Goal: Task Accomplishment & Management: Manage account settings

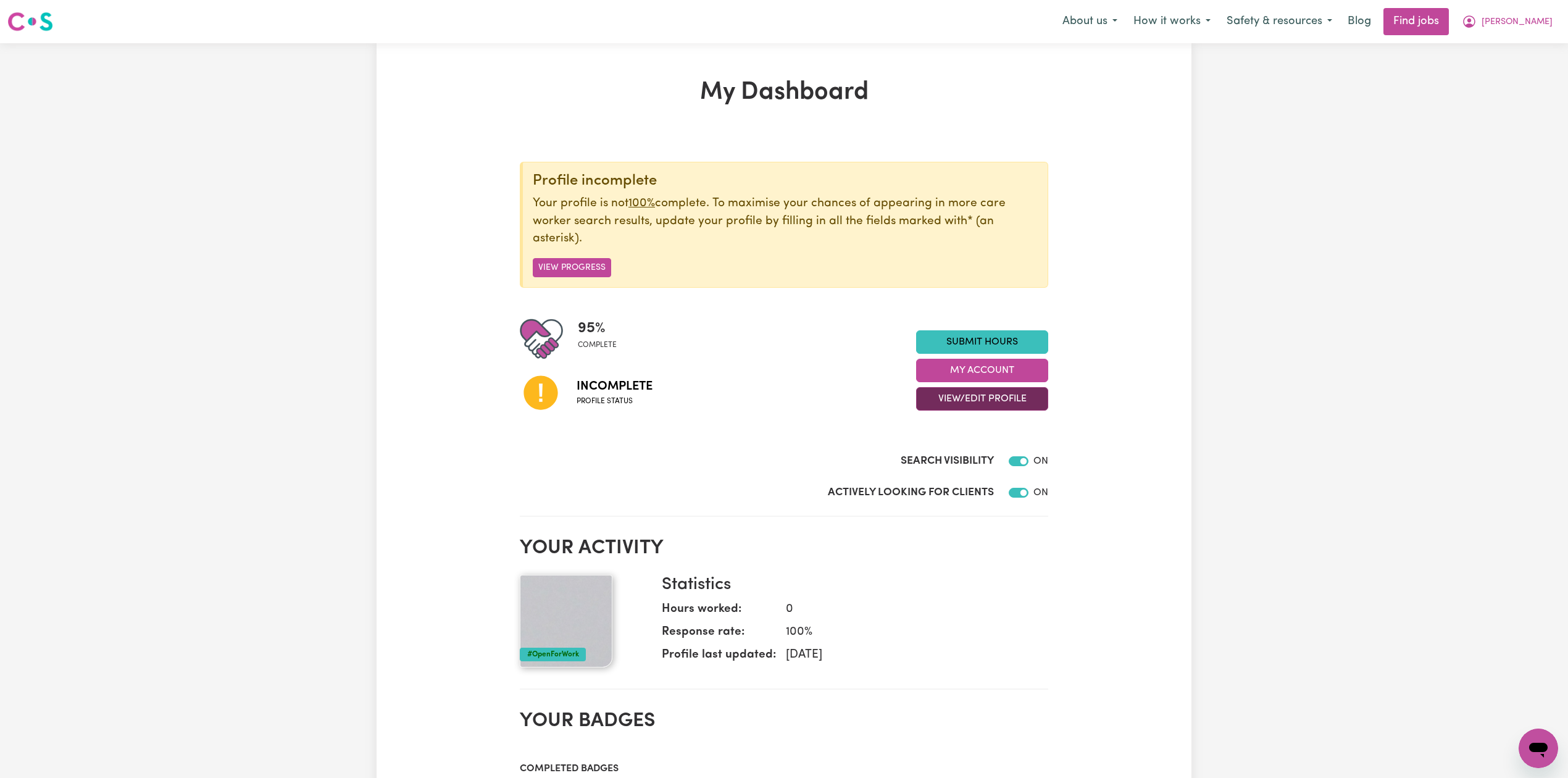
click at [984, 400] on button "View/Edit Profile" at bounding box center [982, 399] width 132 height 24
click at [922, 449] on link "Edit Profile" at bounding box center [974, 455] width 115 height 25
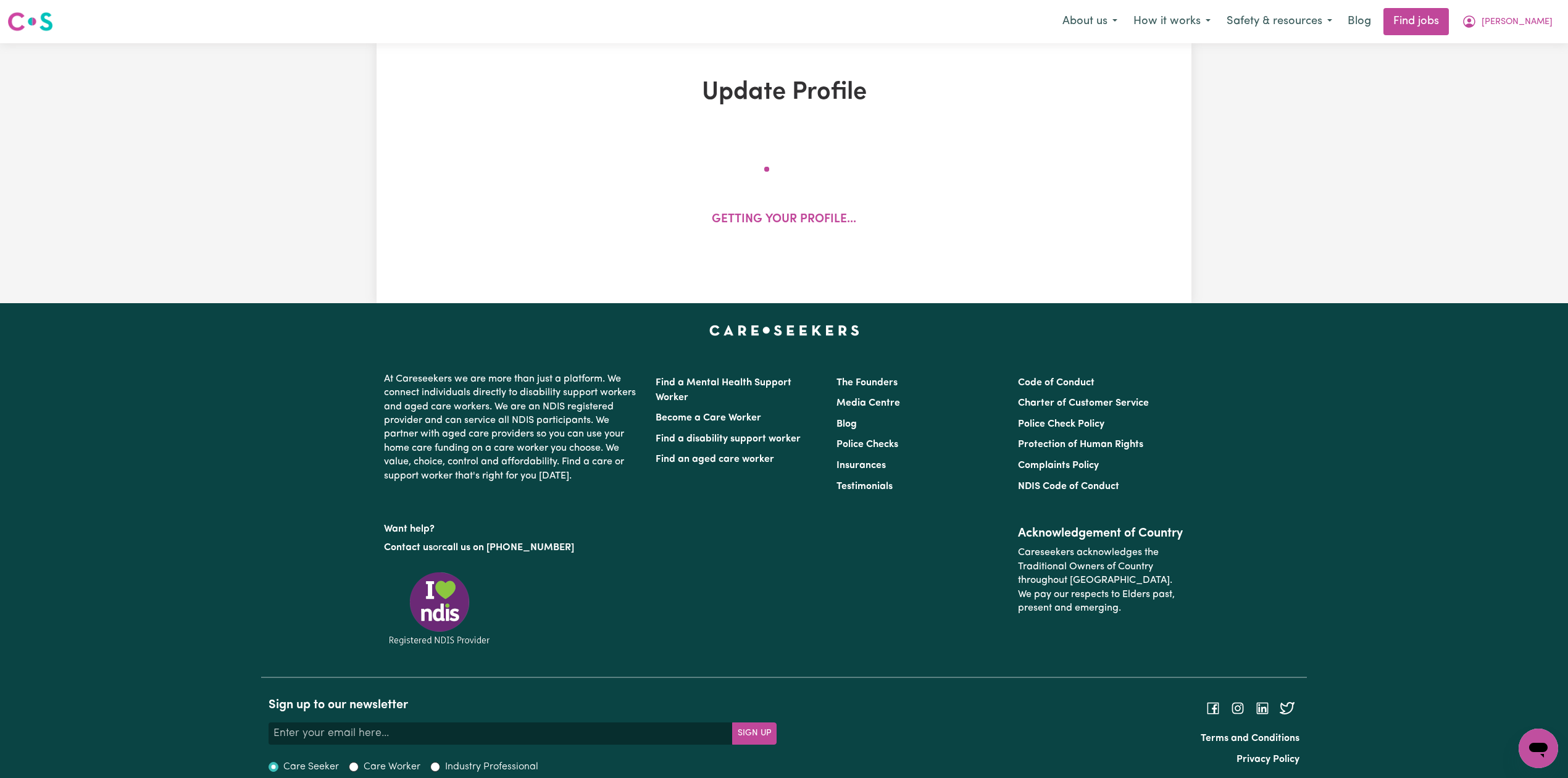
select select "[DEMOGRAPHIC_DATA]"
select select "Student Visa"
select select "Studying a healthcare related degree or qualification"
select select "38"
select select "50"
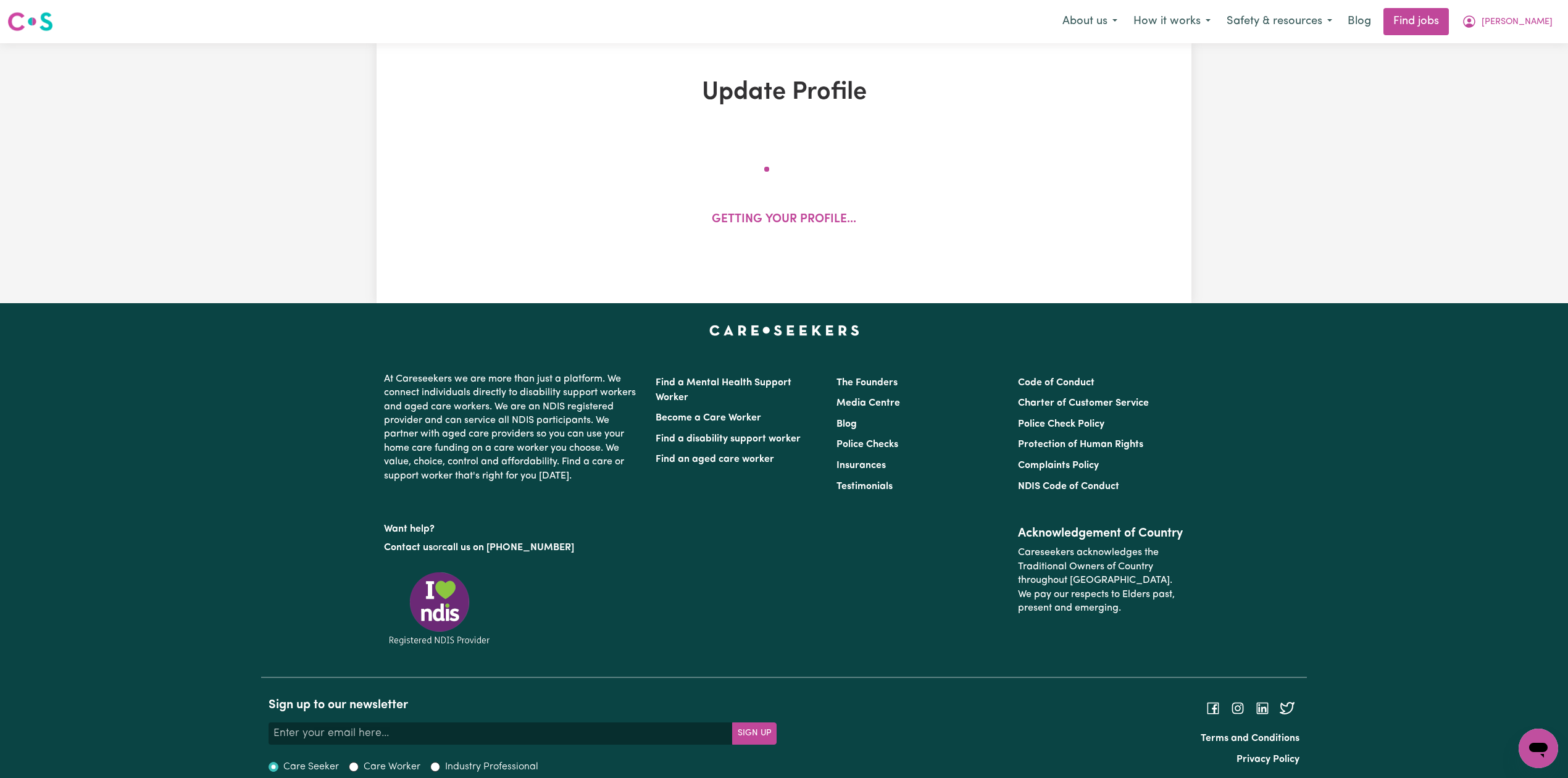
select select "50"
select select "80"
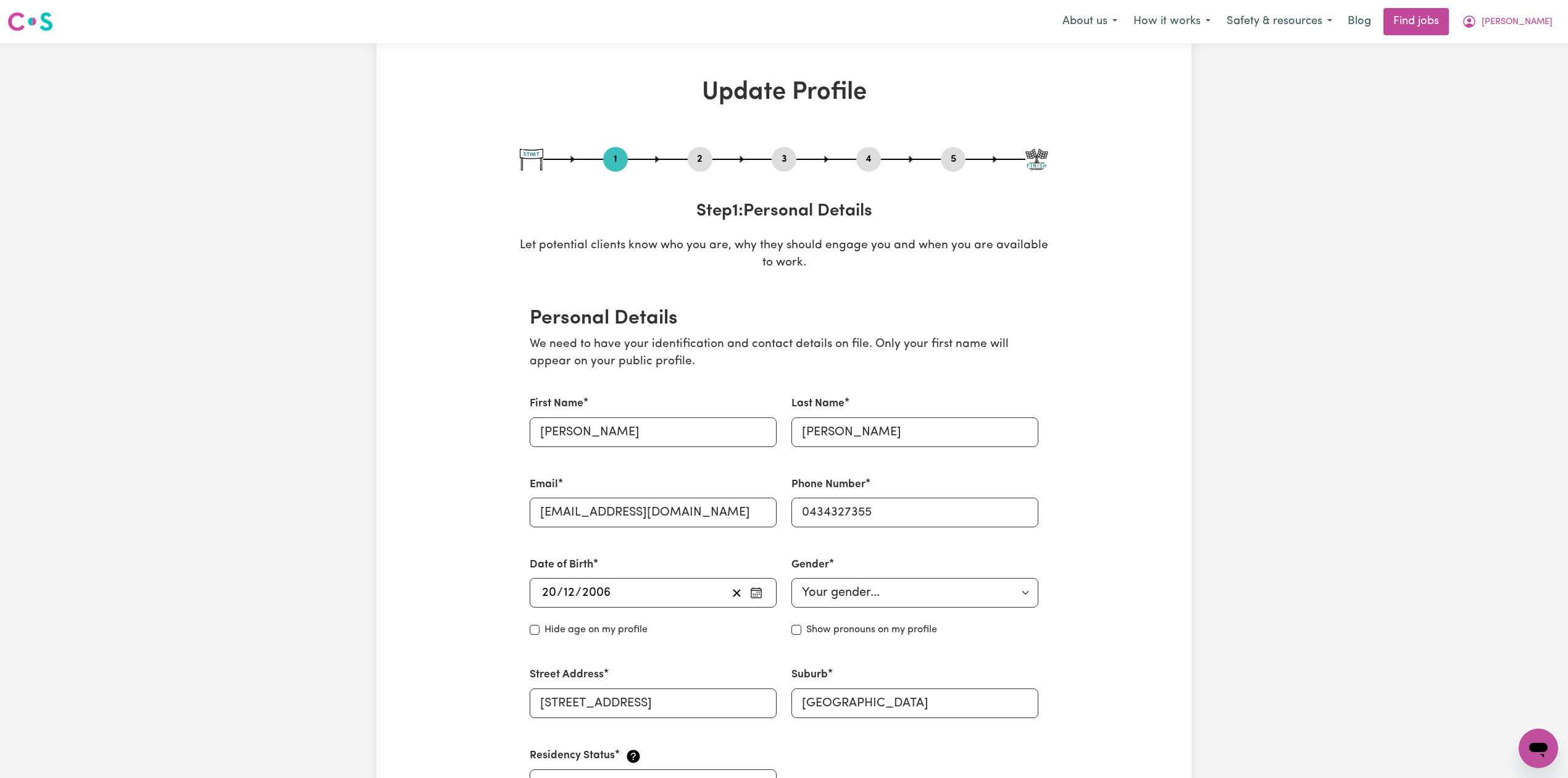
click at [704, 156] on button "2" at bounding box center [700, 159] width 25 height 16
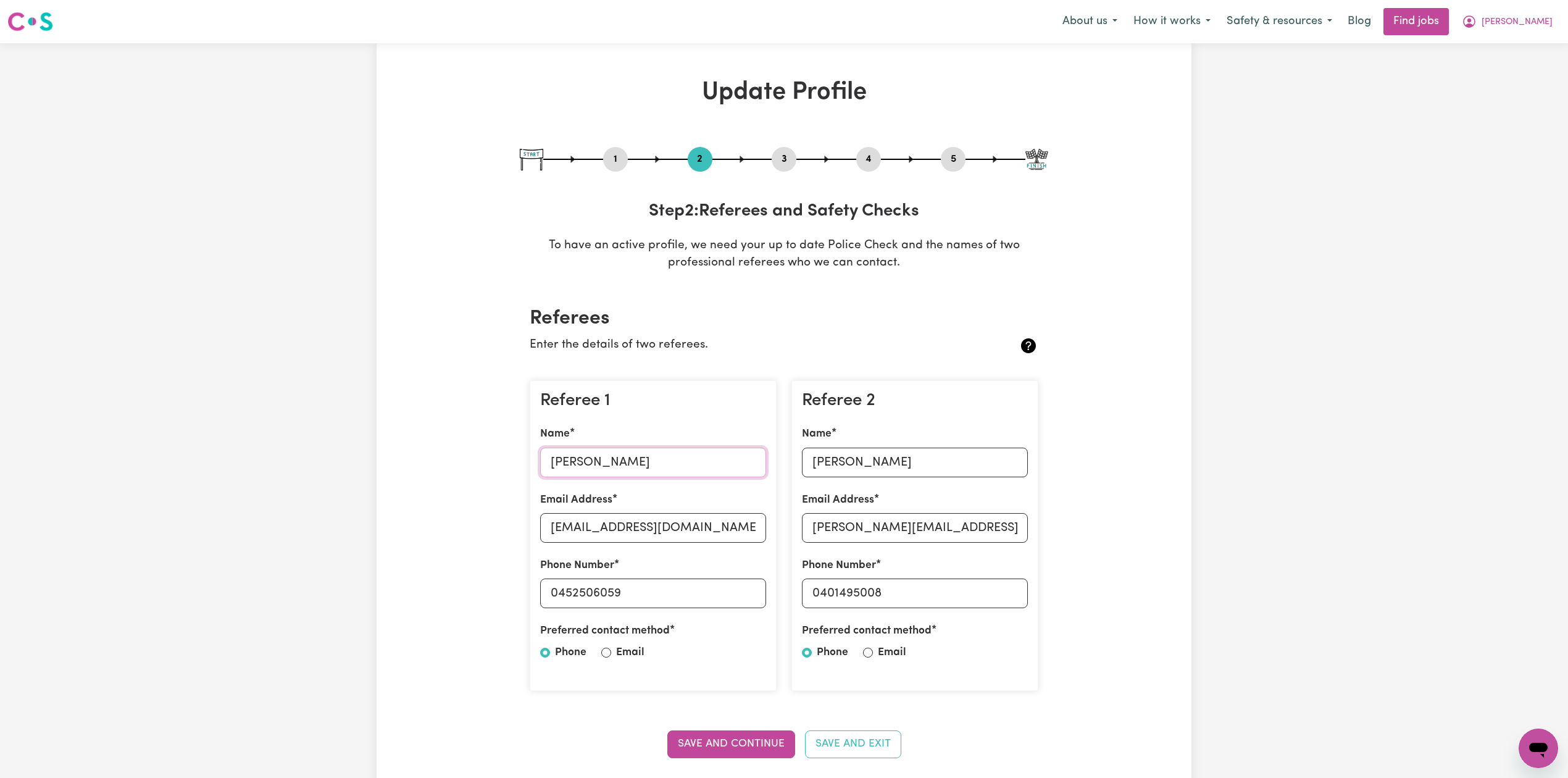
click at [618, 470] on input "[PERSON_NAME]" at bounding box center [653, 462] width 226 height 30
click at [663, 527] on input "[EMAIL_ADDRESS][DOMAIN_NAME]" at bounding box center [653, 527] width 226 height 30
drag, startPoint x: 559, startPoint y: 589, endPoint x: 726, endPoint y: 610, distance: 168.3
click at [726, 610] on div "Referee 1 Name [PERSON_NAME] Email Address [EMAIL_ADDRESS][DOMAIN_NAME] Phone N…" at bounding box center [654, 535] width 247 height 311
click at [823, 455] on input "[PERSON_NAME]" at bounding box center [914, 462] width 226 height 30
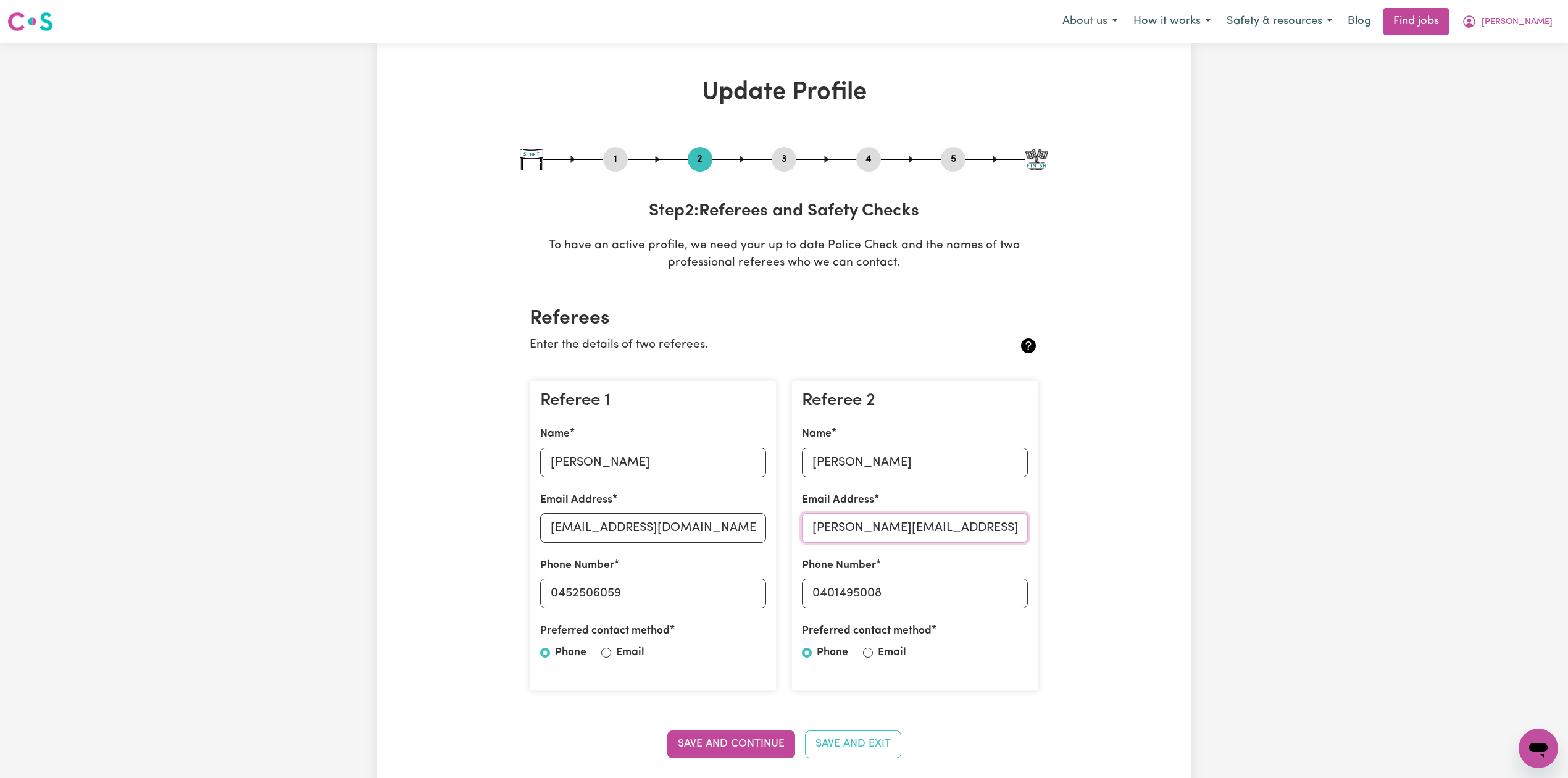
click at [824, 532] on input "[PERSON_NAME][EMAIL_ADDRESS][DOMAIN_NAME]" at bounding box center [914, 527] width 226 height 30
drag, startPoint x: 821, startPoint y: 584, endPoint x: 903, endPoint y: 578, distance: 82.2
click at [903, 578] on div "Phone Number [PHONE_NUMBER]" at bounding box center [914, 583] width 226 height 51
click at [949, 151] on button "5" at bounding box center [953, 159] width 25 height 16
select select "I am working in another industry"
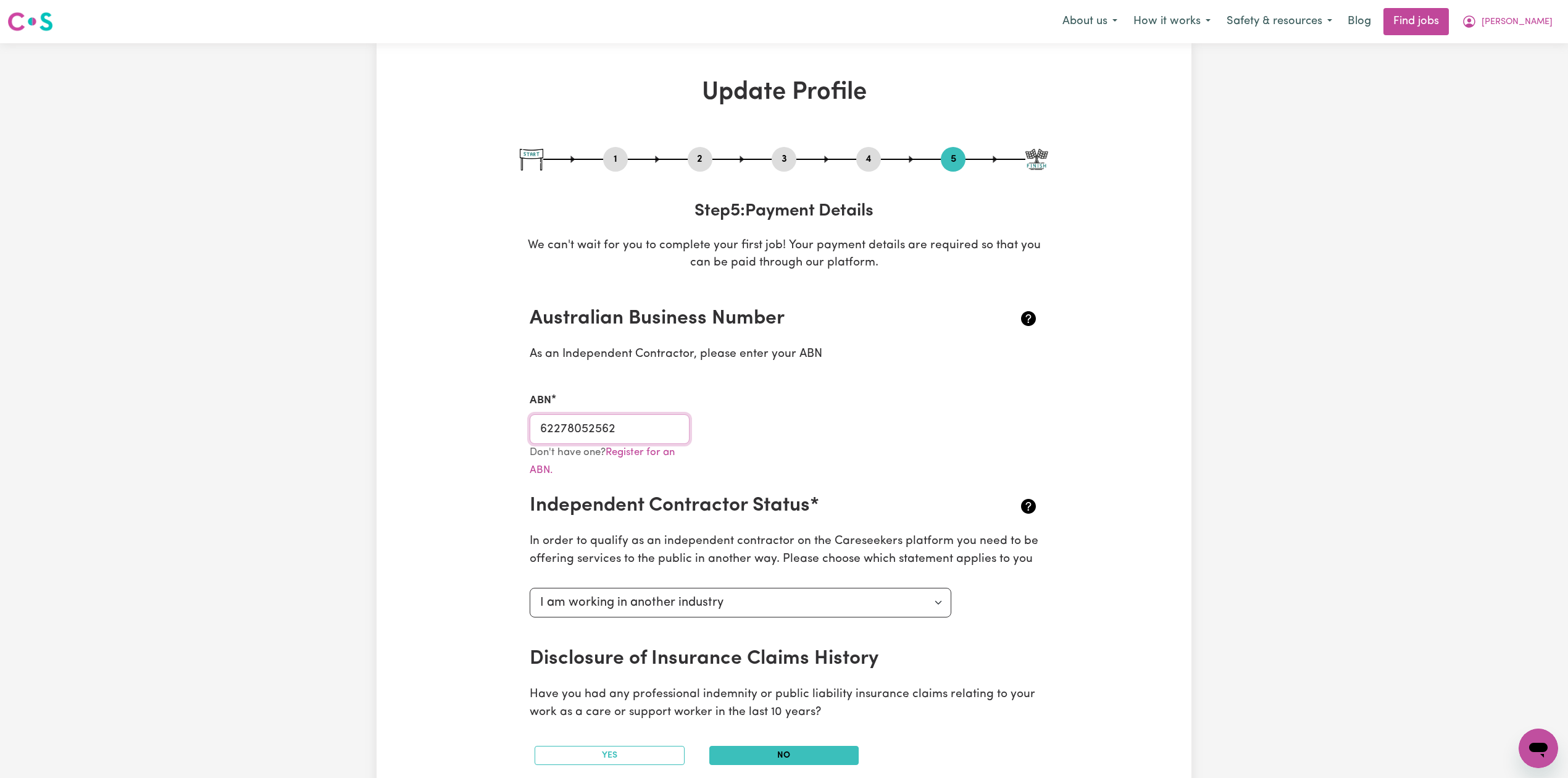
click at [598, 435] on input "62278052562" at bounding box center [610, 429] width 160 height 30
click at [788, 156] on button "3" at bounding box center [784, 159] width 25 height 16
select select "2025"
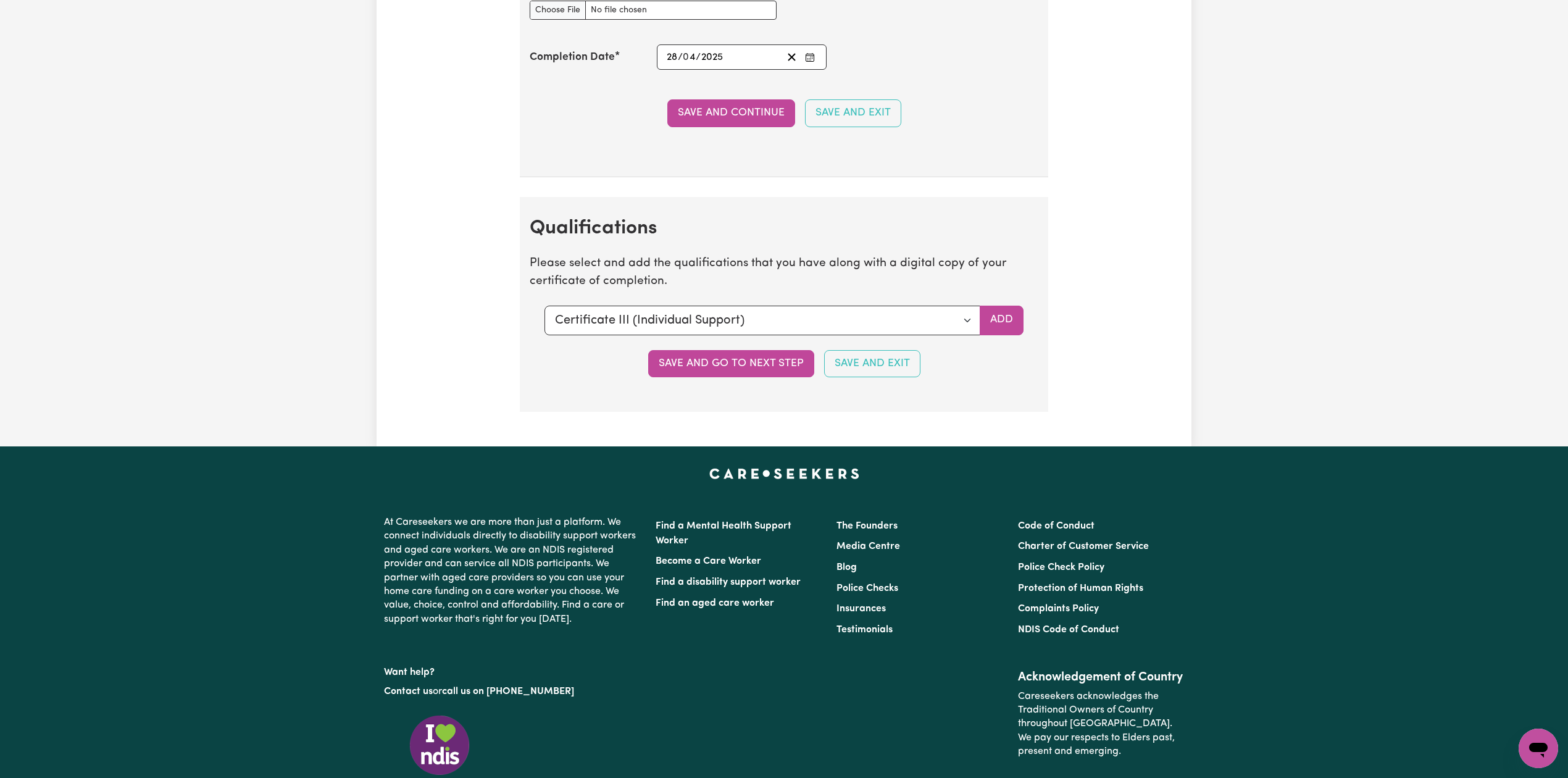
scroll to position [2840, 0]
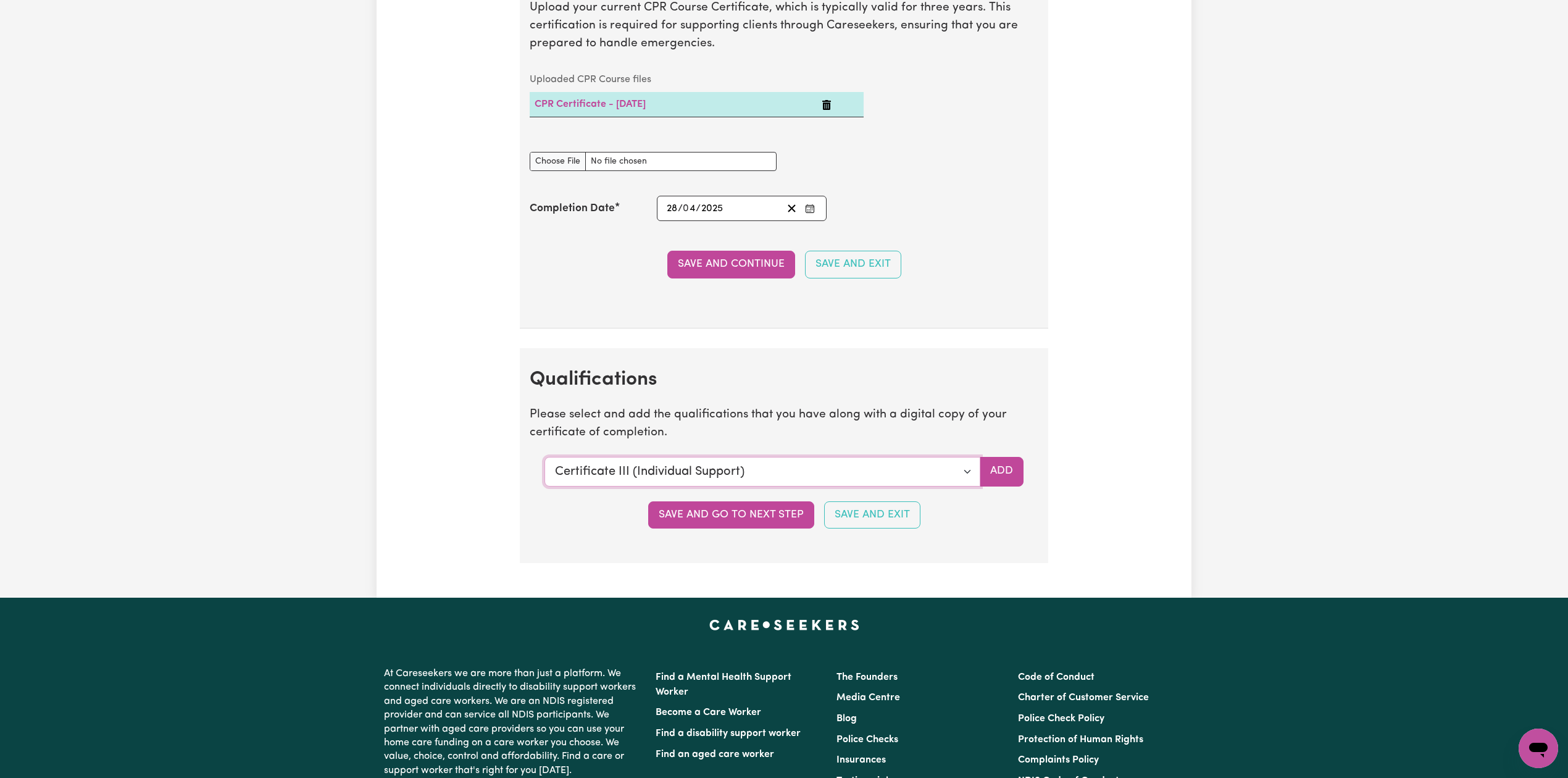
click at [572, 479] on select "Select a qualification to add... Certificate III (Individual Support) Certifica…" at bounding box center [762, 472] width 435 height 30
select select "Manual Handling"
click at [544, 470] on select "Select a qualification to add... Certificate III (Individual Support) Certifica…" at bounding box center [762, 472] width 435 height 30
click at [1009, 486] on button "Add" at bounding box center [1002, 472] width 44 height 30
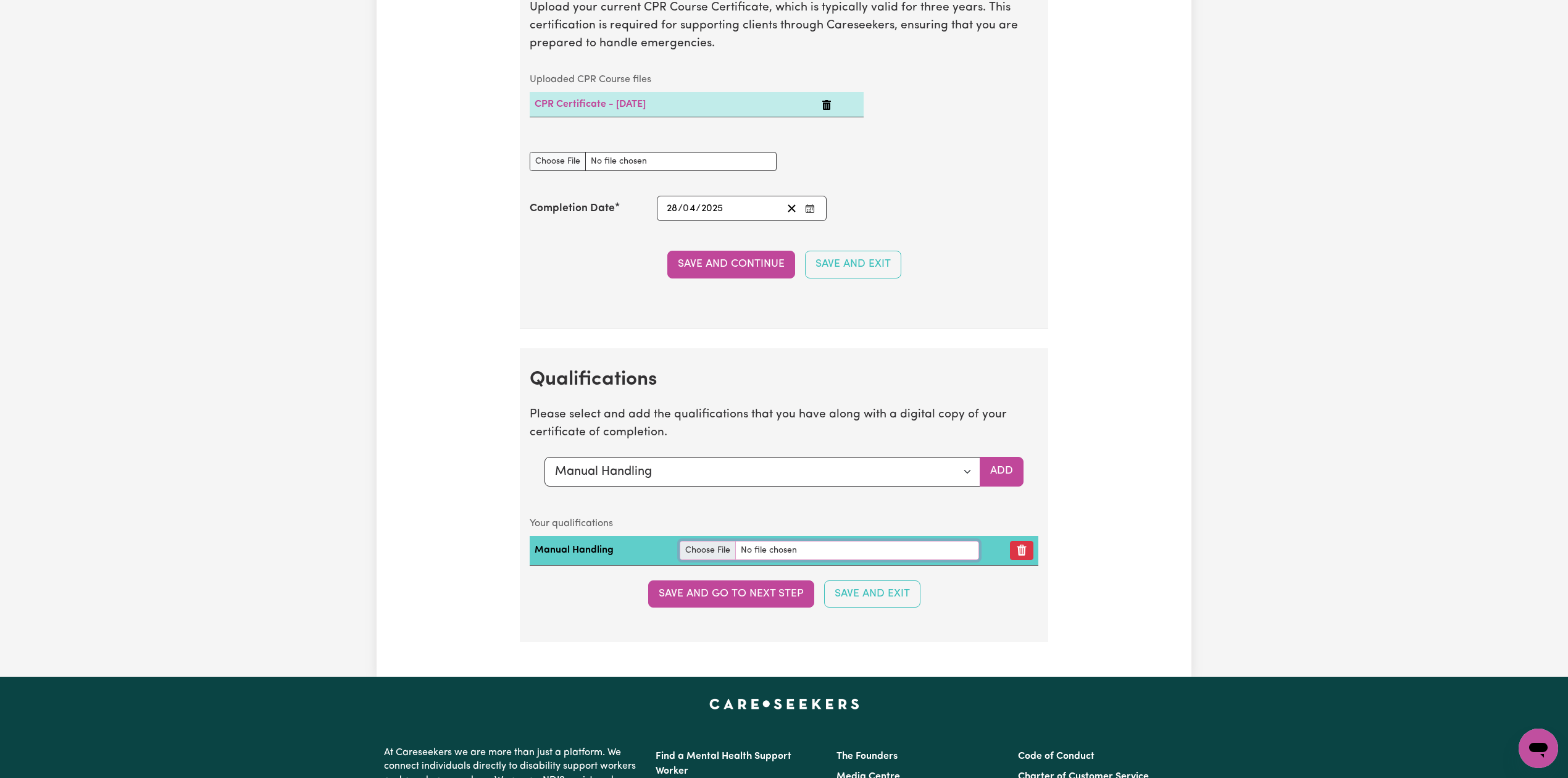
click at [713, 555] on input "file" at bounding box center [829, 550] width 299 height 19
type input "C:\fakepath\[PERSON_NAME] Manual Handling.pdf"
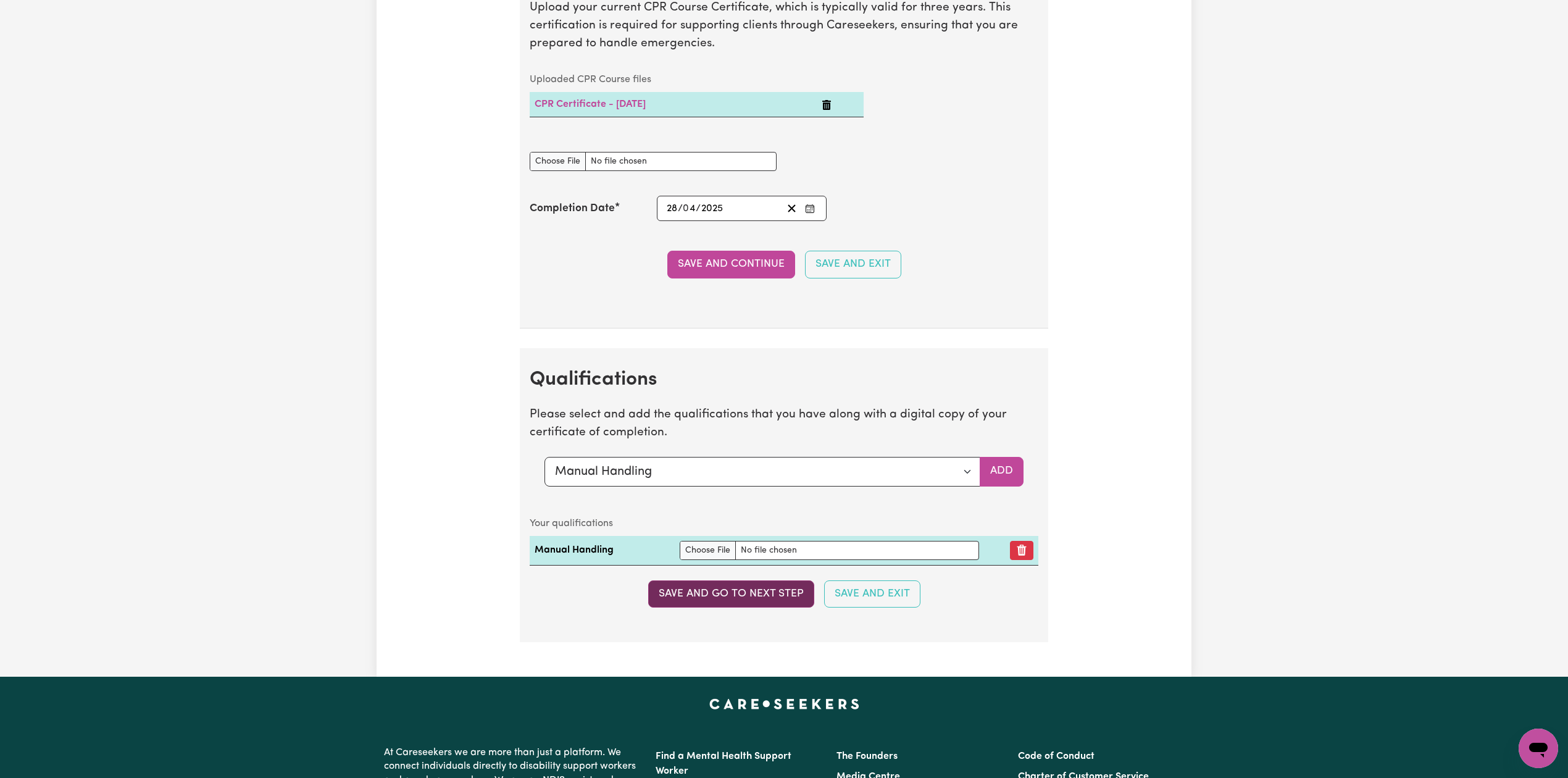
click at [754, 603] on button "Save and go to next step" at bounding box center [731, 593] width 166 height 27
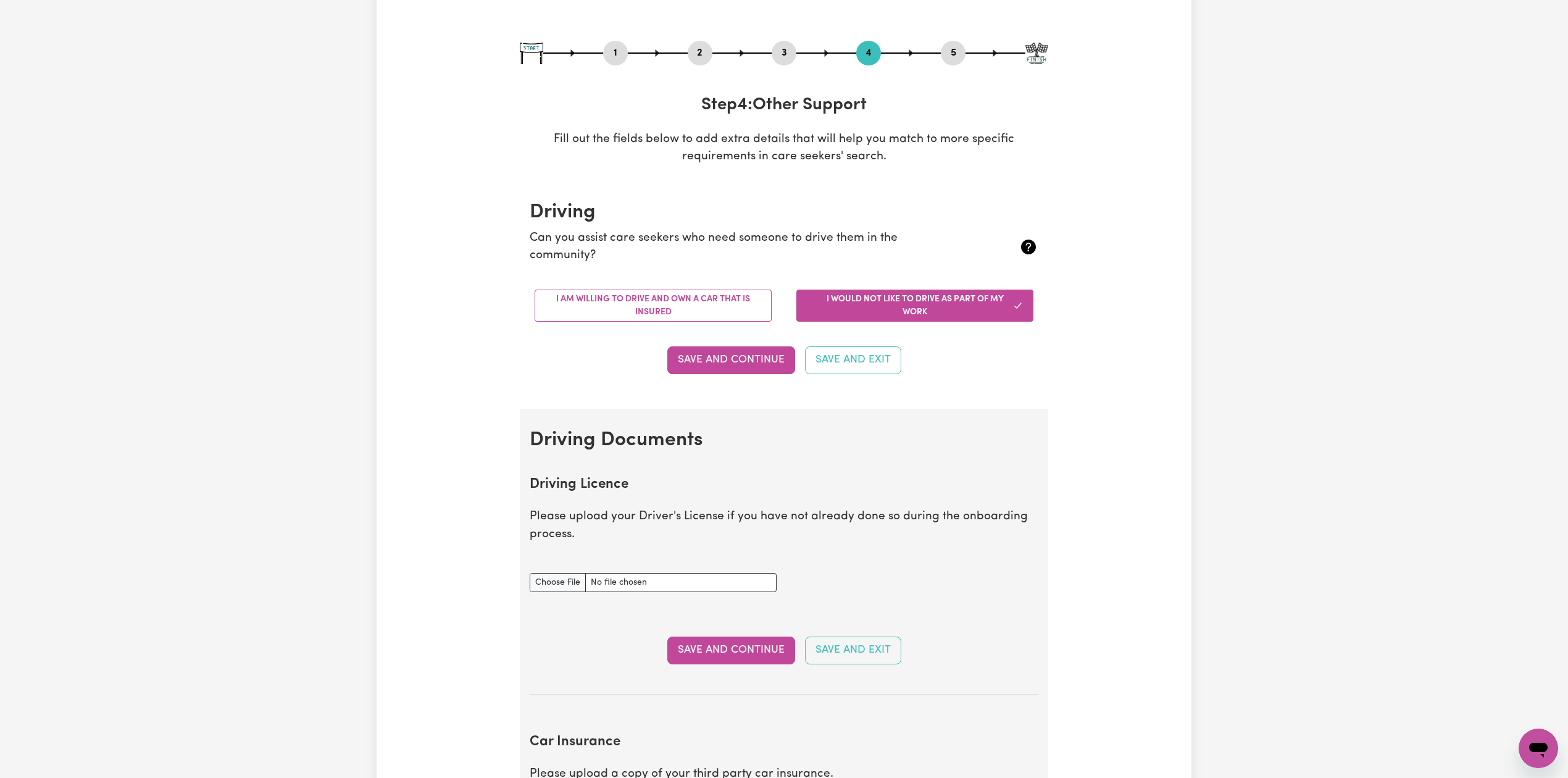
scroll to position [0, 0]
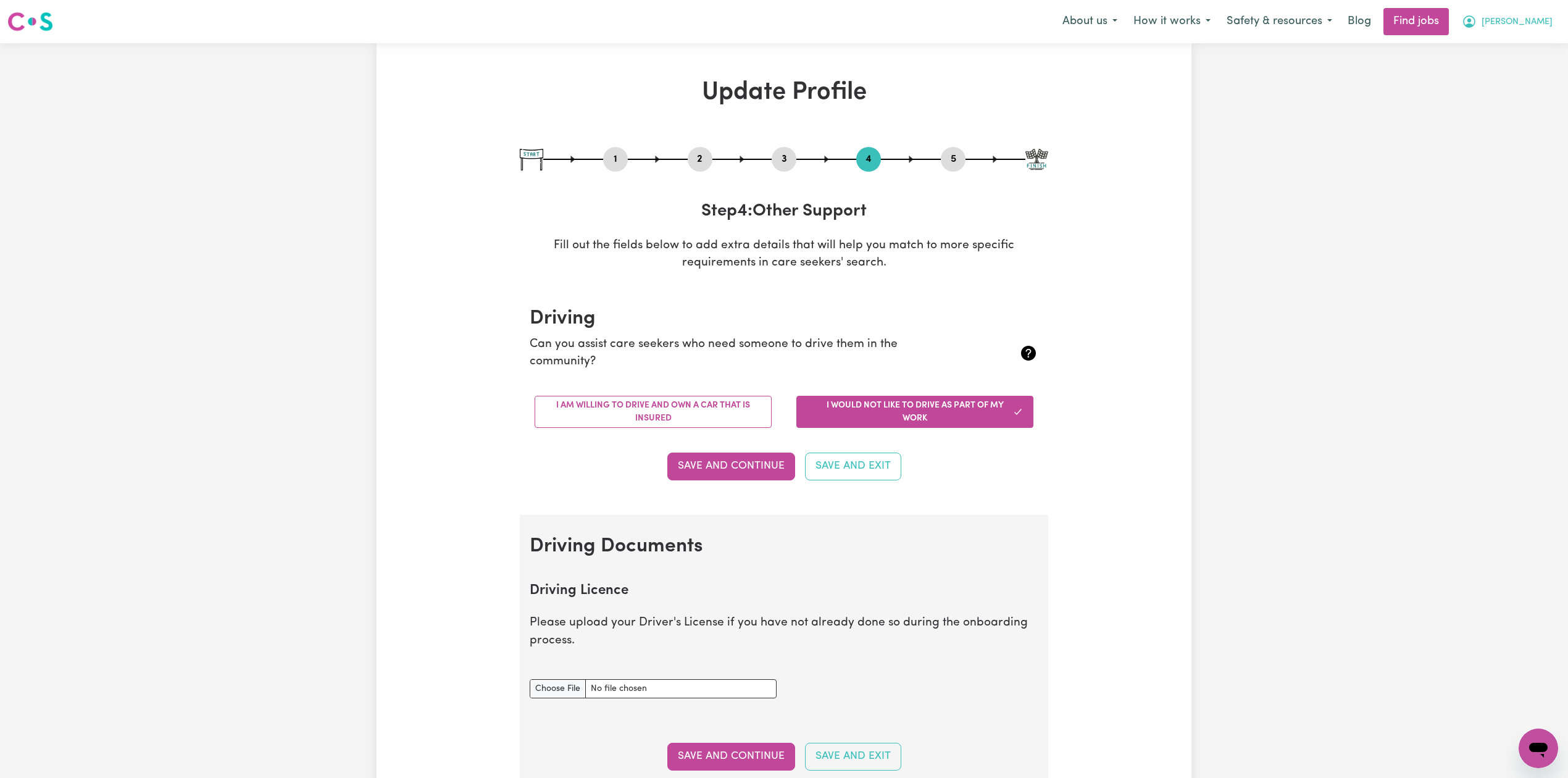
click at [1532, 20] on span "[PERSON_NAME]" at bounding box center [1517, 22] width 71 height 14
click at [1507, 70] on link "My Dashboard" at bounding box center [1511, 71] width 97 height 24
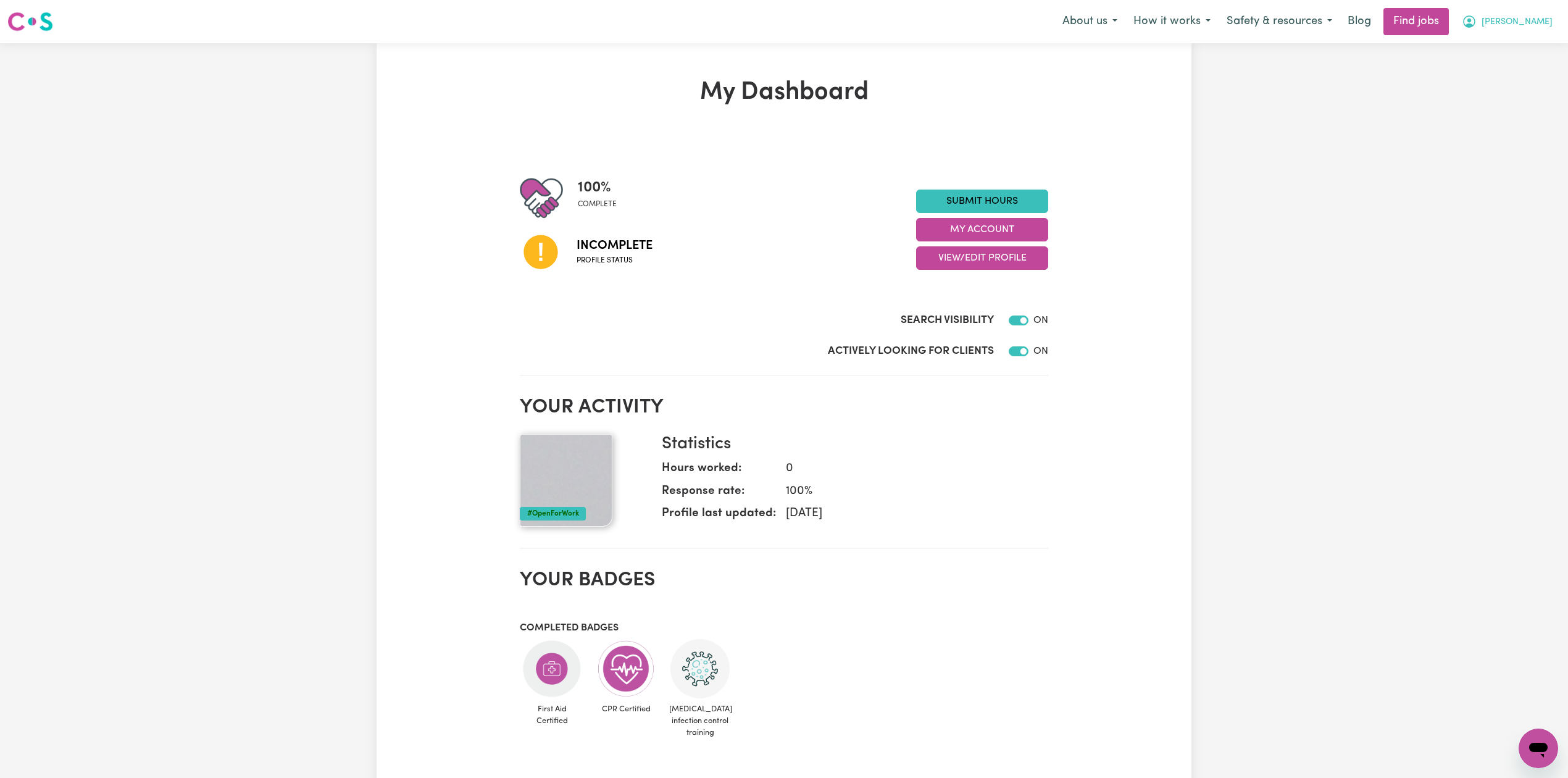
drag, startPoint x: 1517, startPoint y: 24, endPoint x: 1519, endPoint y: 35, distance: 11.2
click at [1517, 24] on span "[PERSON_NAME]" at bounding box center [1517, 22] width 71 height 14
click at [1500, 87] on link "Logout" at bounding box center [1511, 95] width 97 height 24
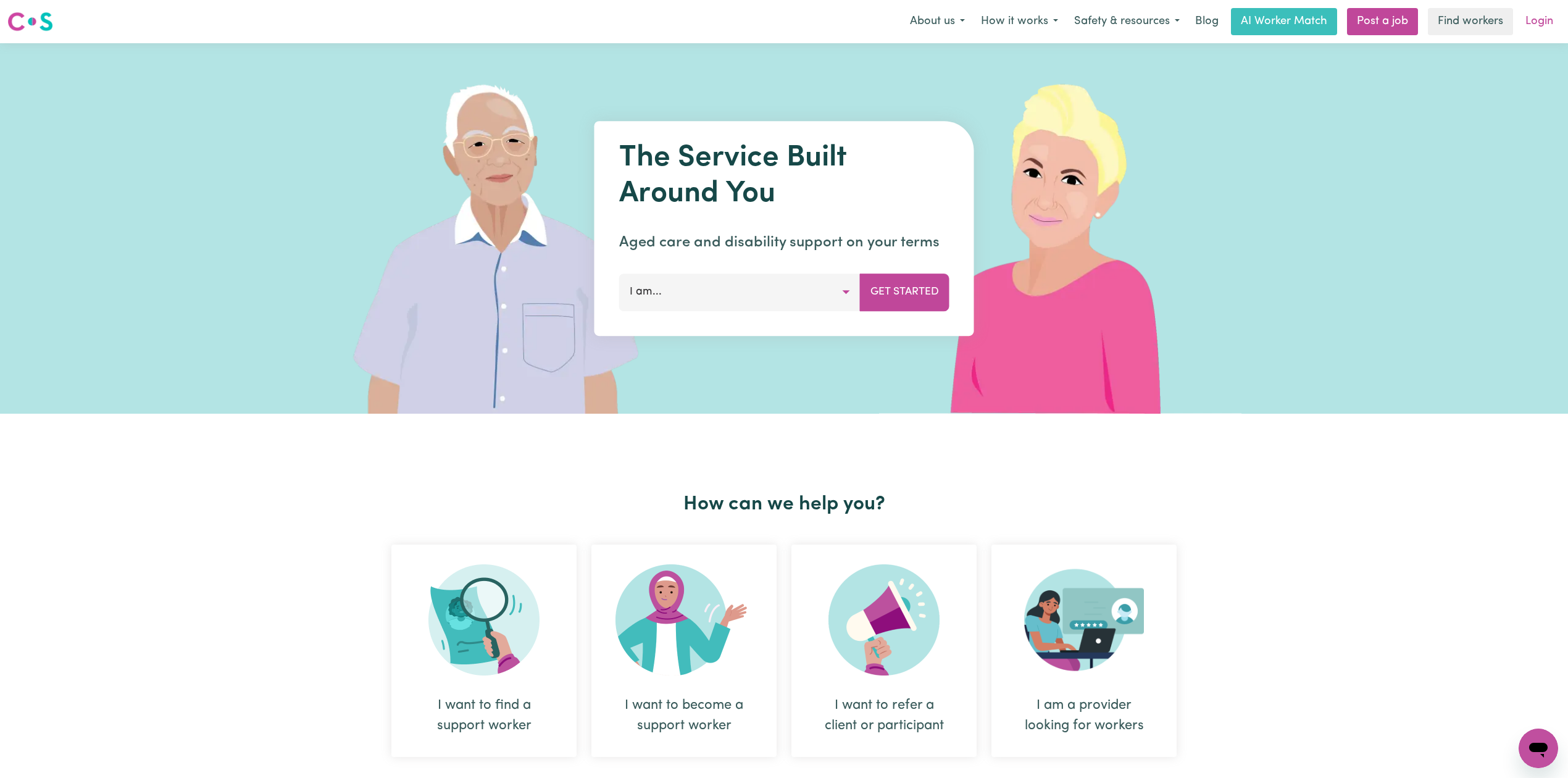
click at [1541, 23] on link "Login" at bounding box center [1539, 22] width 43 height 27
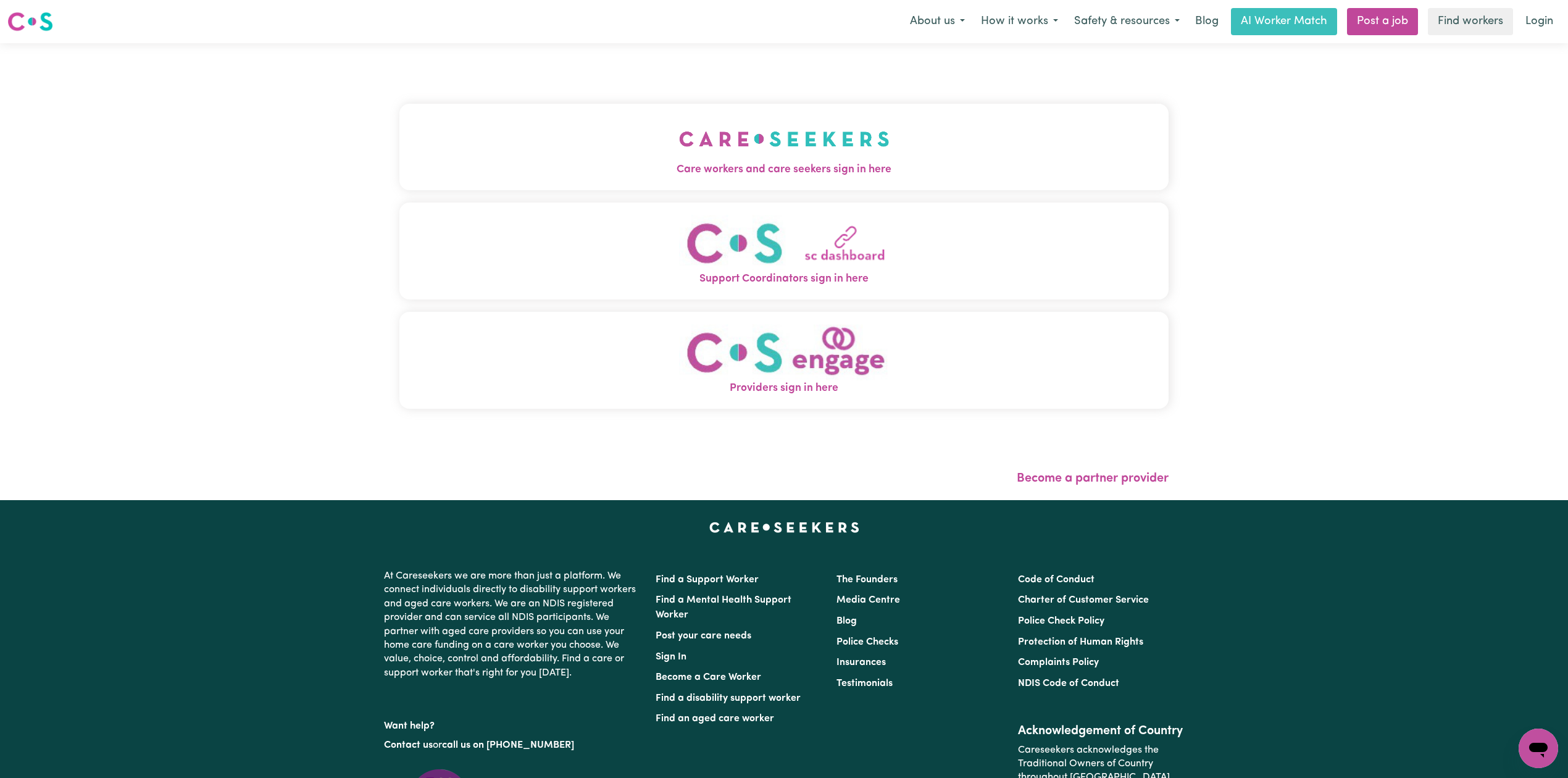
drag, startPoint x: 874, startPoint y: 106, endPoint x: 821, endPoint y: 151, distance: 69.5
click at [874, 106] on button "Care workers and care seekers sign in here" at bounding box center [784, 146] width 769 height 86
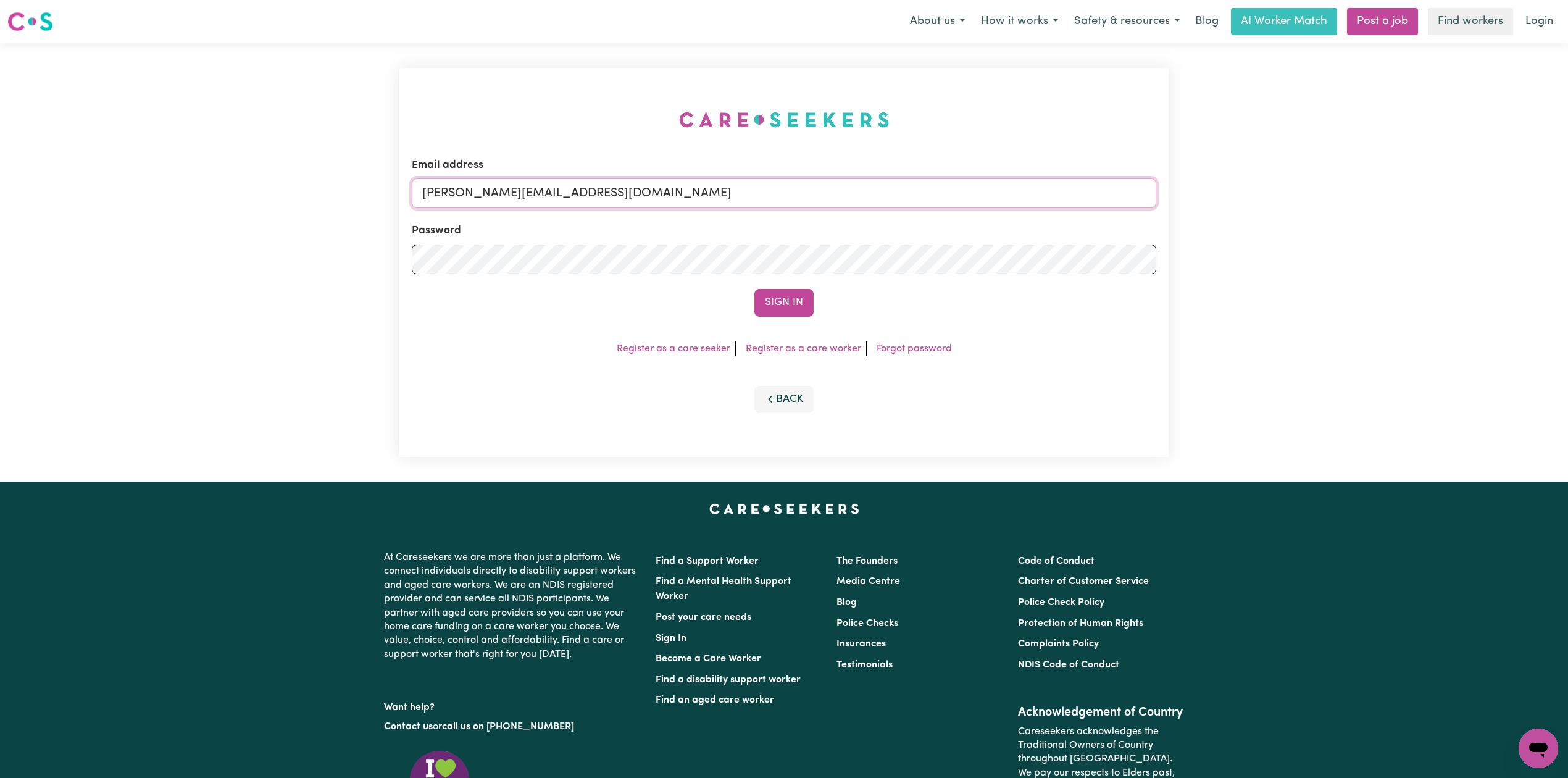
click at [657, 191] on input "[PERSON_NAME][EMAIL_ADDRESS][DOMAIN_NAME]" at bounding box center [784, 193] width 744 height 30
drag, startPoint x: 485, startPoint y: 195, endPoint x: 797, endPoint y: 225, distance: 313.4
click at [797, 225] on form "Email address Superuser~[EMAIL_ADDRESS][DOMAIN_NAME] Password Sign In" at bounding box center [784, 236] width 744 height 159
type input "Superuser~[EMAIL_ADDRESS][DOMAIN_NAME]"
click at [766, 306] on button "Sign In" at bounding box center [784, 303] width 59 height 27
